Goal: Task Accomplishment & Management: Manage account settings

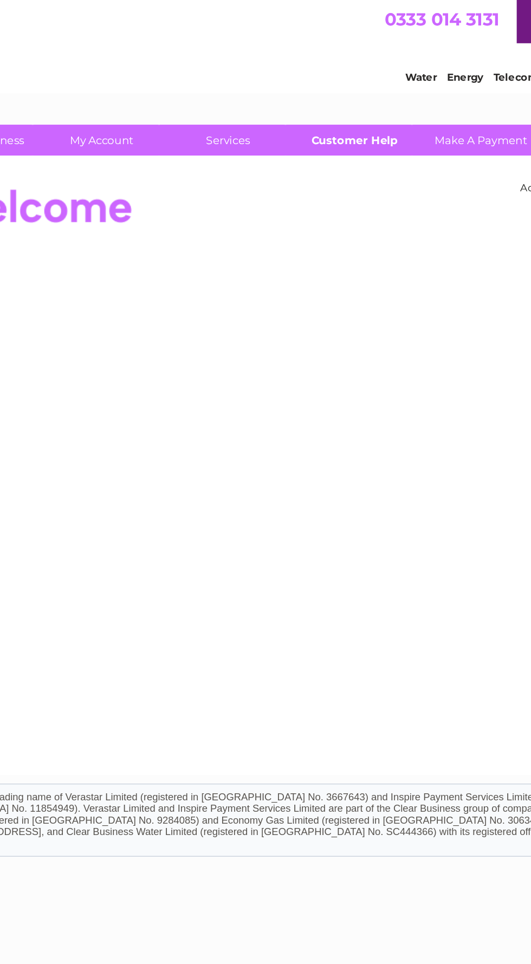
click at [313, 90] on link "Customer Help" at bounding box center [307, 91] width 89 height 20
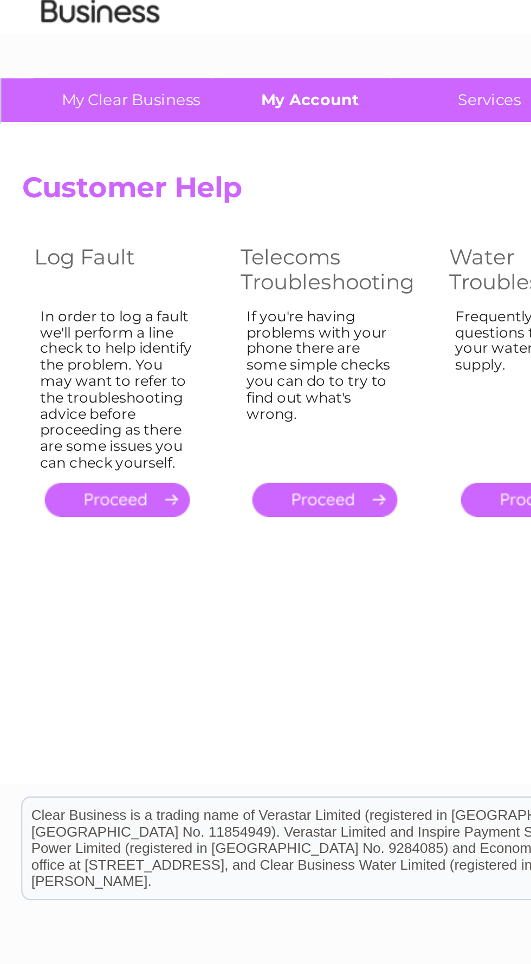
click at [149, 90] on link "My Account" at bounding box center [142, 91] width 89 height 20
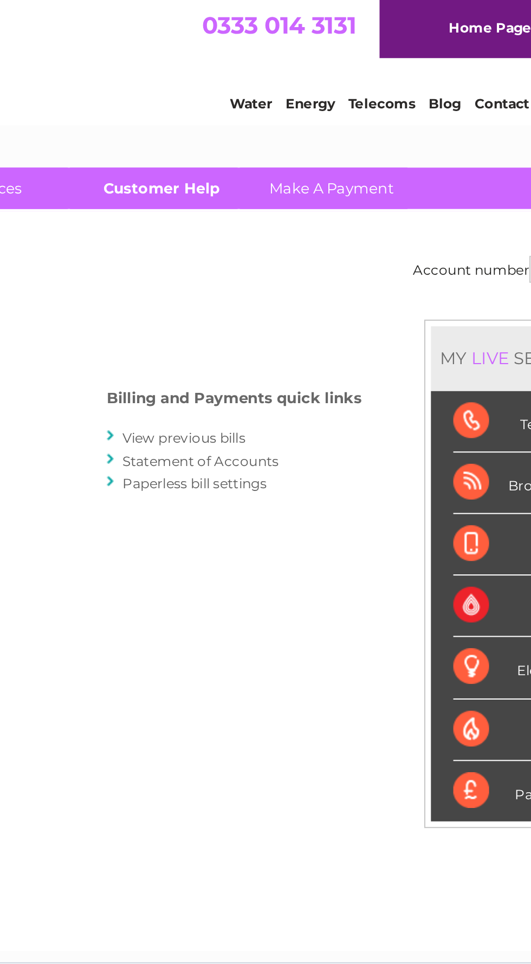
click at [308, 90] on link "Customer Help" at bounding box center [307, 91] width 89 height 20
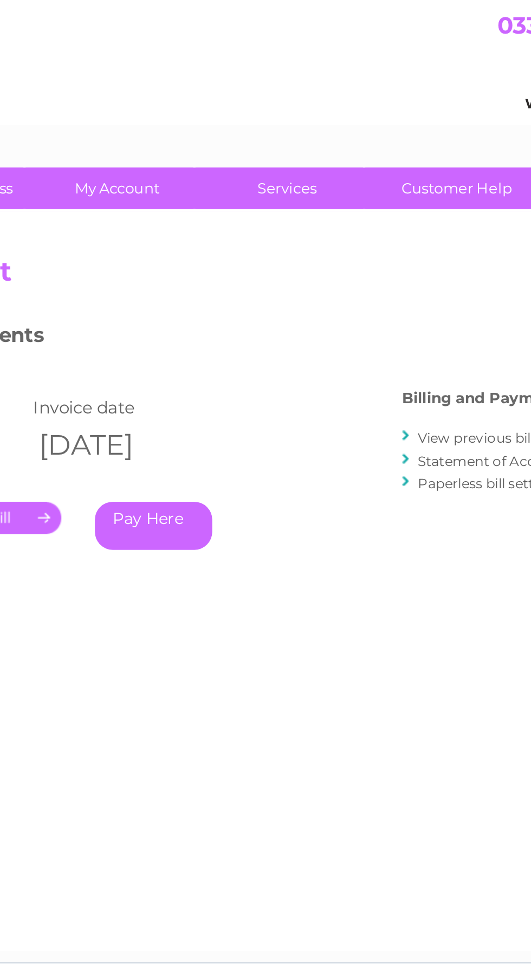
click at [288, 209] on link "View previous bills" at bounding box center [318, 212] width 60 height 8
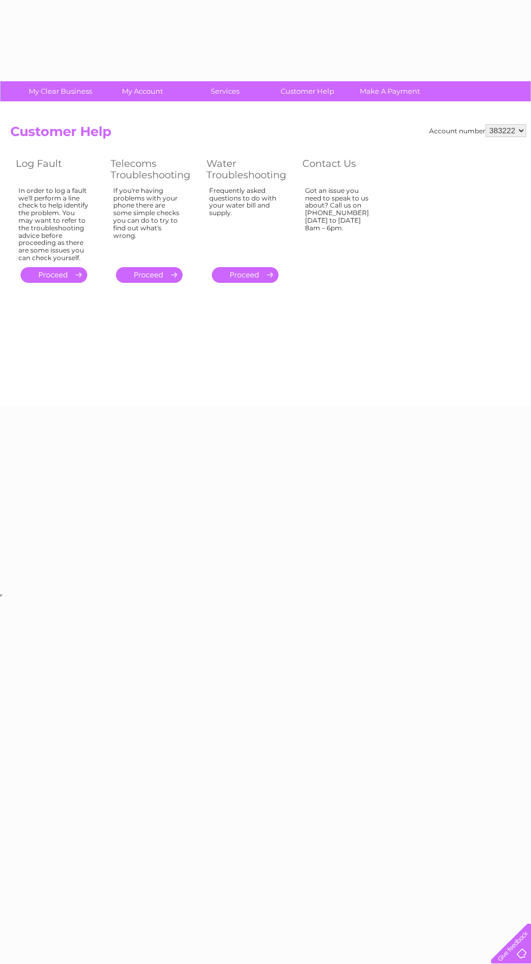
click at [476, 193] on iframe at bounding box center [493, 220] width 65 height 130
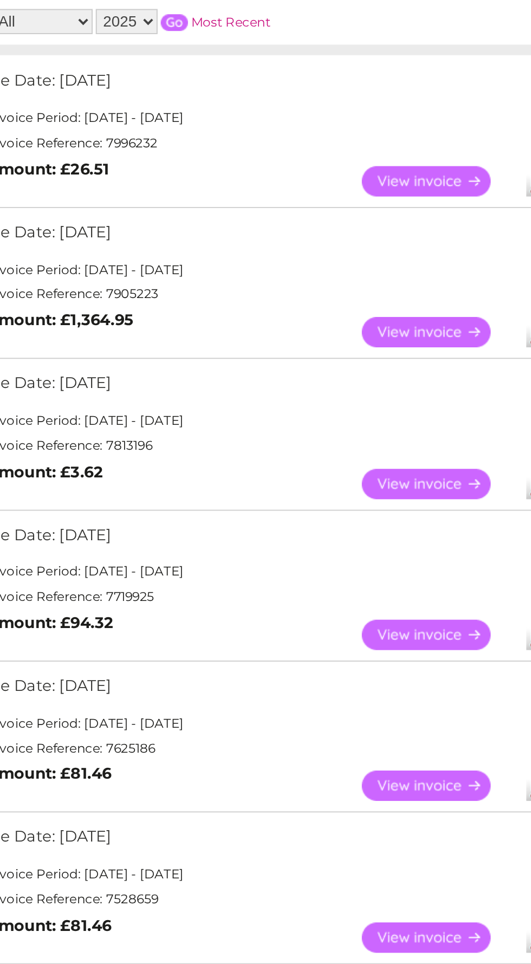
click at [282, 261] on link "View" at bounding box center [285, 263] width 80 height 16
